Goal: Task Accomplishment & Management: Use online tool/utility

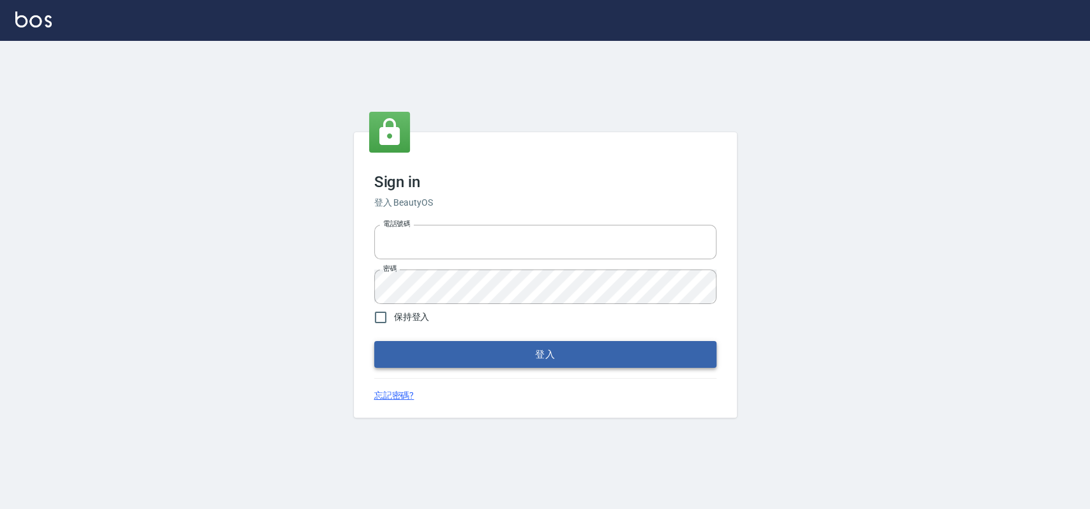
type input "033323173"
click at [628, 352] on button "登入" at bounding box center [545, 354] width 342 height 27
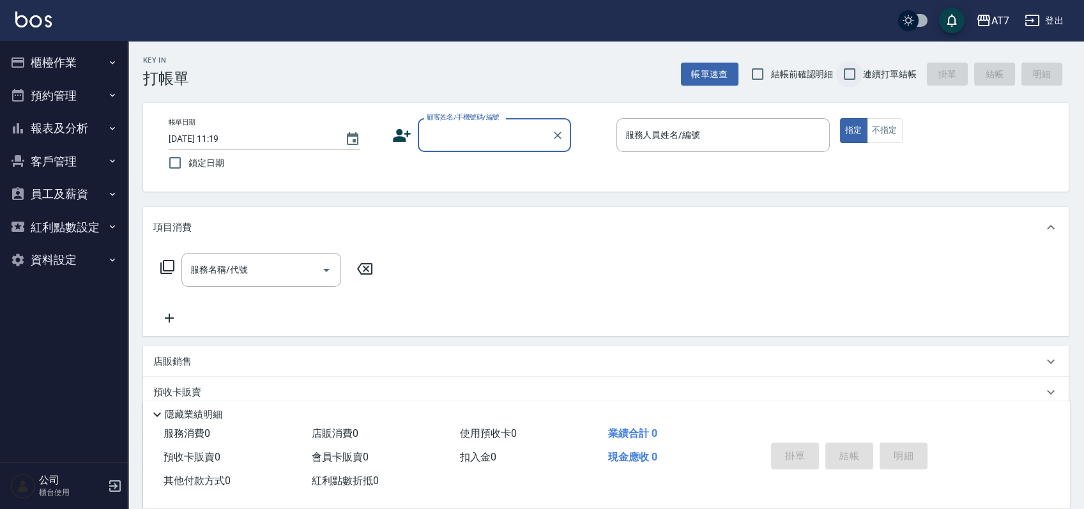
click at [849, 72] on input "連續打單結帳" at bounding box center [849, 74] width 27 height 27
checkbox input "true"
click at [464, 144] on input "顧客姓名/手機號碼/編號" at bounding box center [484, 135] width 123 height 22
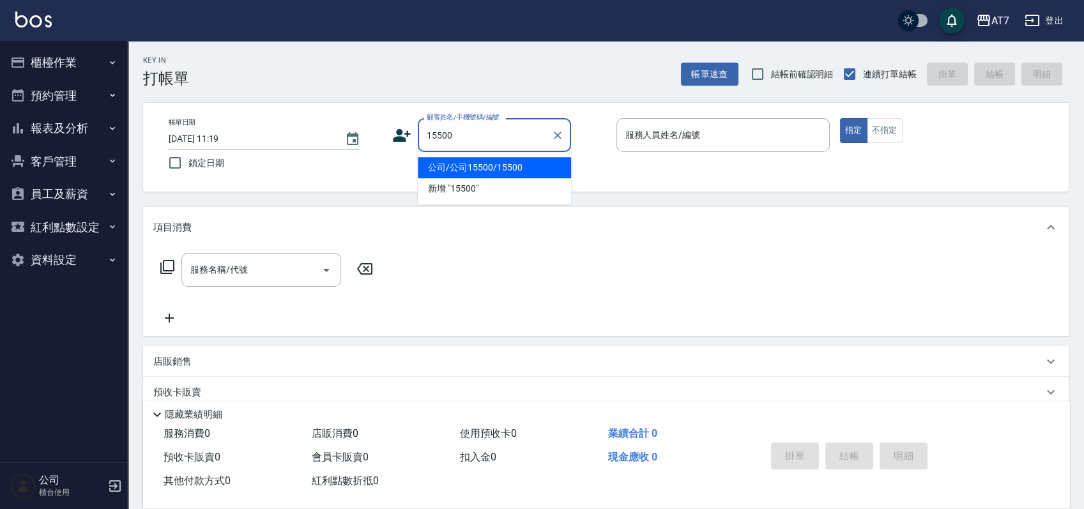
type input "15500"
type input "1"
type input "公司/公司15500/15500"
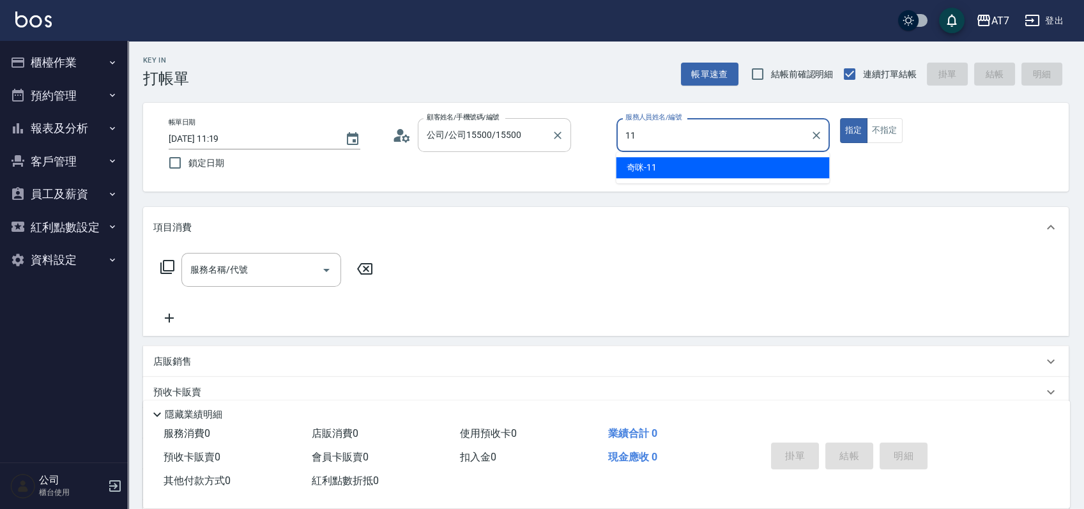
type input "11"
type button "true"
type input "奇咪-11"
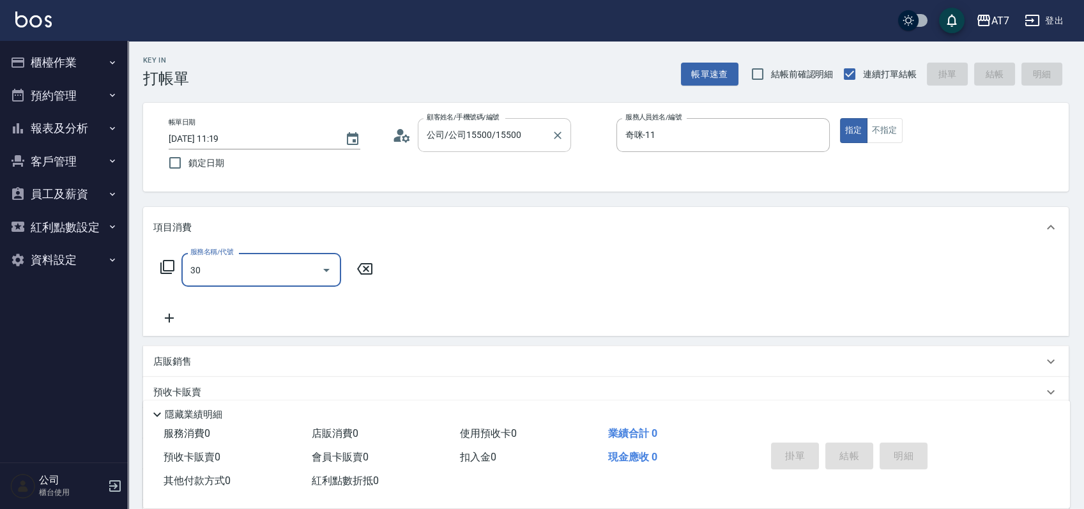
type input "302"
type input "30"
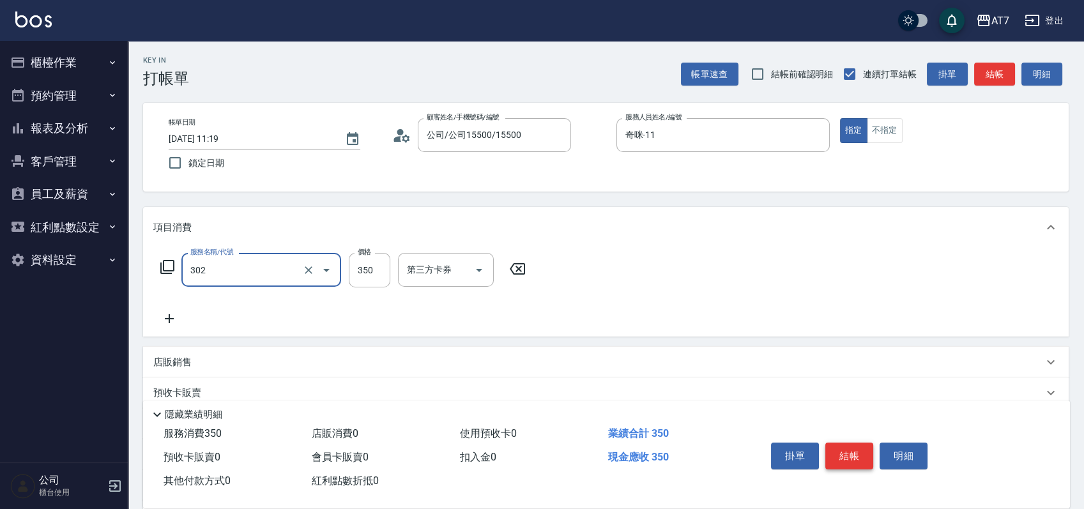
type input "剪髮(302)"
click at [854, 450] on button "結帳" at bounding box center [849, 456] width 48 height 27
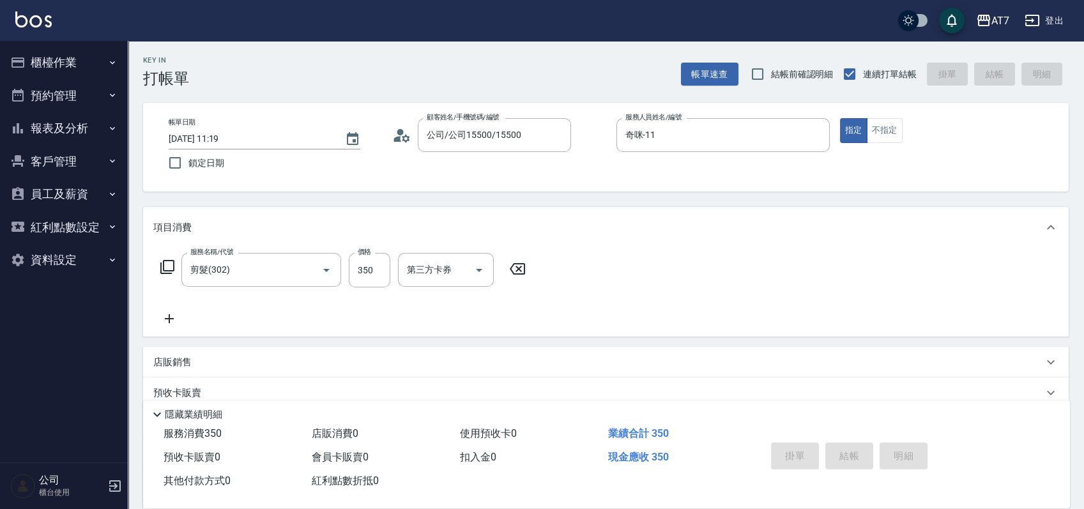
type input "[DATE] 11:38"
type input "0"
